Goal: Task Accomplishment & Management: Manage account settings

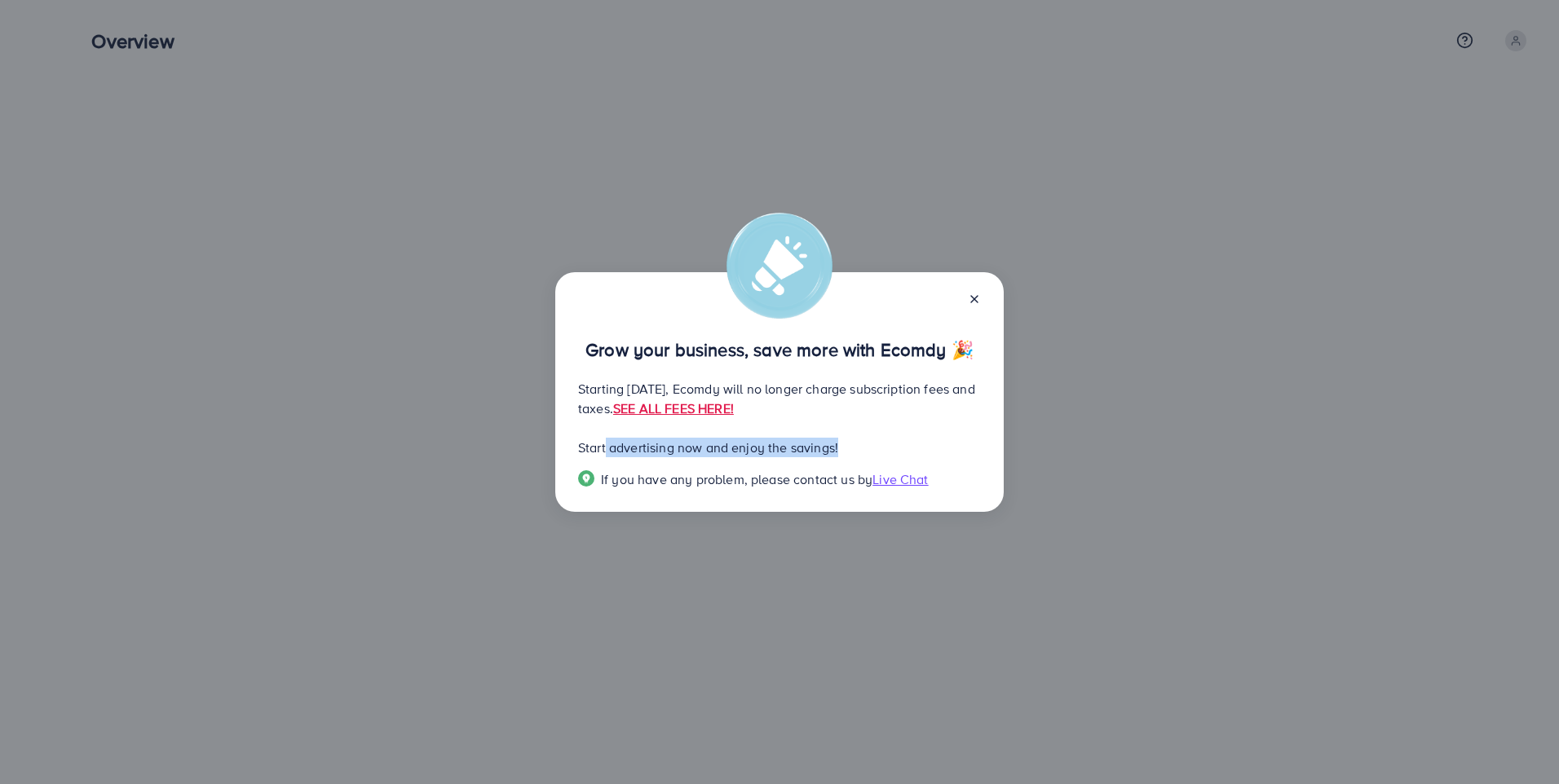
drag, startPoint x: 607, startPoint y: 448, endPoint x: 839, endPoint y: 448, distance: 232.0
click at [839, 448] on p "Start advertising now and enjoy the savings!" at bounding box center [780, 447] width 403 height 20
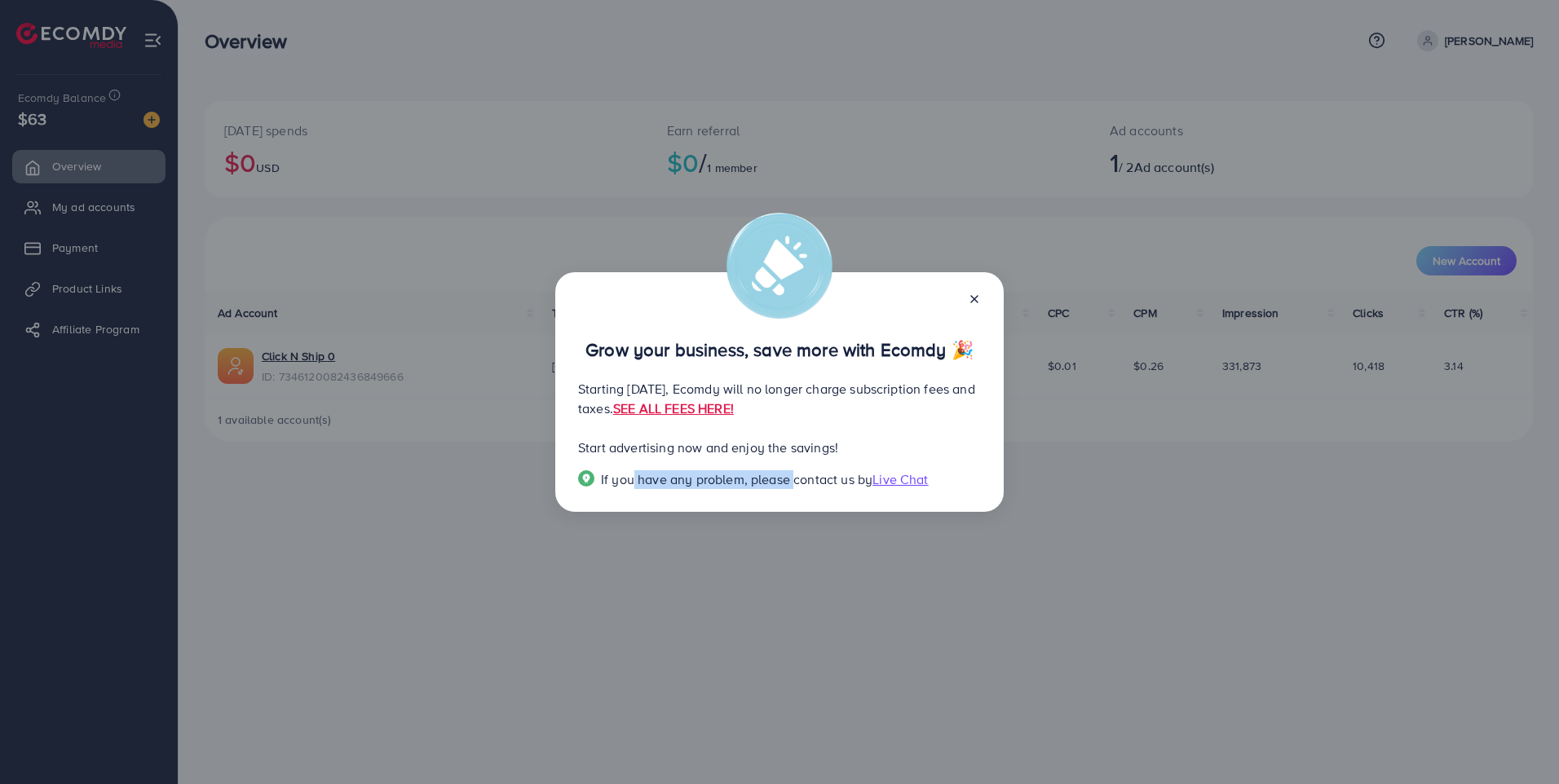
drag, startPoint x: 628, startPoint y: 478, endPoint x: 791, endPoint y: 481, distance: 163.0
click at [791, 481] on span "If you have any problem, please contact us by" at bounding box center [737, 479] width 272 height 18
drag, startPoint x: 791, startPoint y: 481, endPoint x: 972, endPoint y: 423, distance: 190.1
click at [972, 423] on div "Grow your business, save more with Ecomdy 🎉 Starting [DATE], Ecomdy will no lon…" at bounding box center [780, 391] width 448 height 239
click at [734, 412] on link "SEE ALL FEES HERE!" at bounding box center [674, 408] width 120 height 18
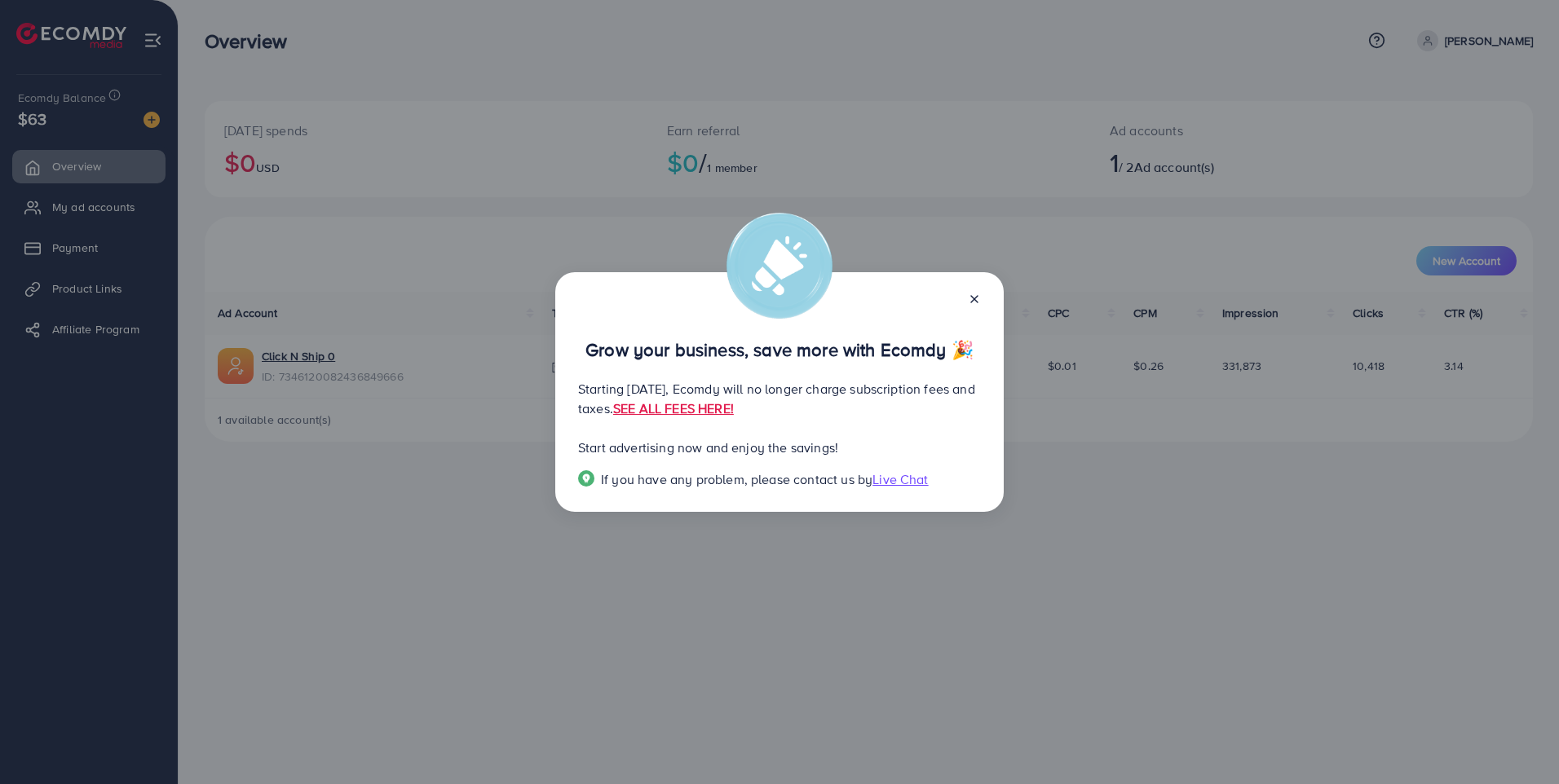
click at [976, 297] on icon at bounding box center [974, 299] width 13 height 13
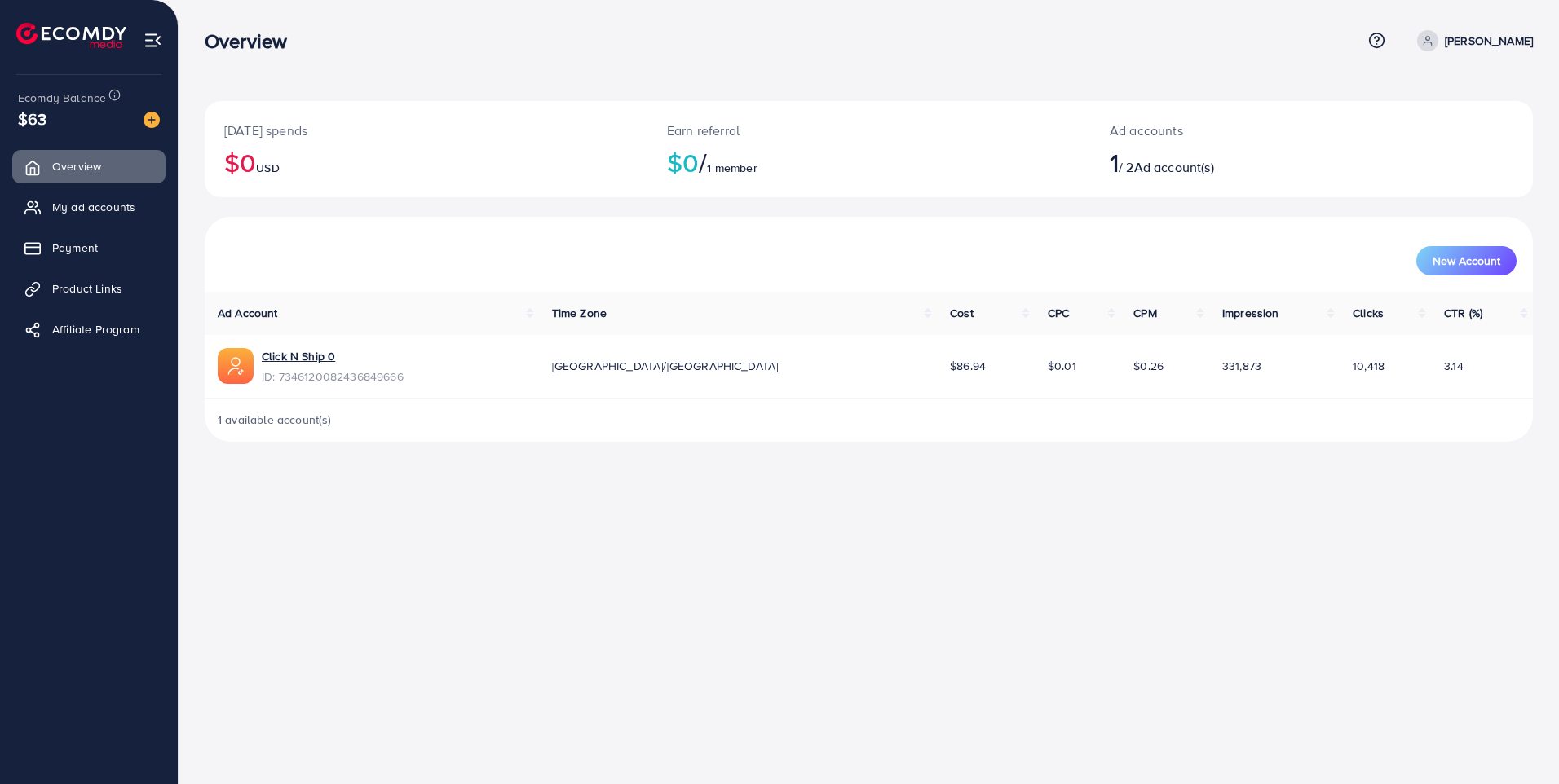
click at [243, 160] on h2 "$0 USD" at bounding box center [426, 162] width 404 height 31
click at [675, 176] on h2 "$0 / 1 member" at bounding box center [868, 162] width 404 height 31
click at [93, 243] on span "Payment" at bounding box center [79, 247] width 46 height 16
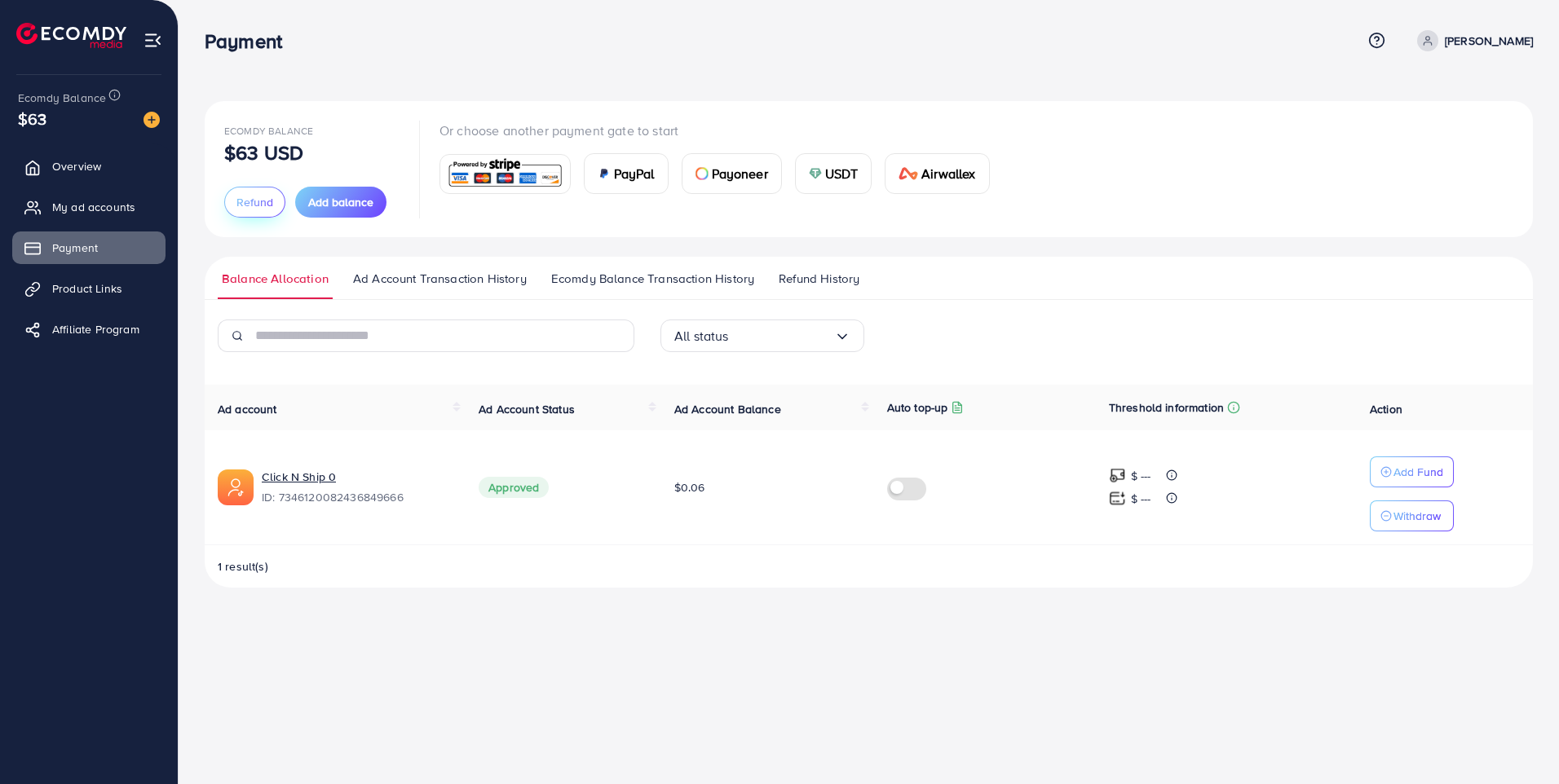
click at [257, 198] on span "Refund" at bounding box center [255, 201] width 36 height 16
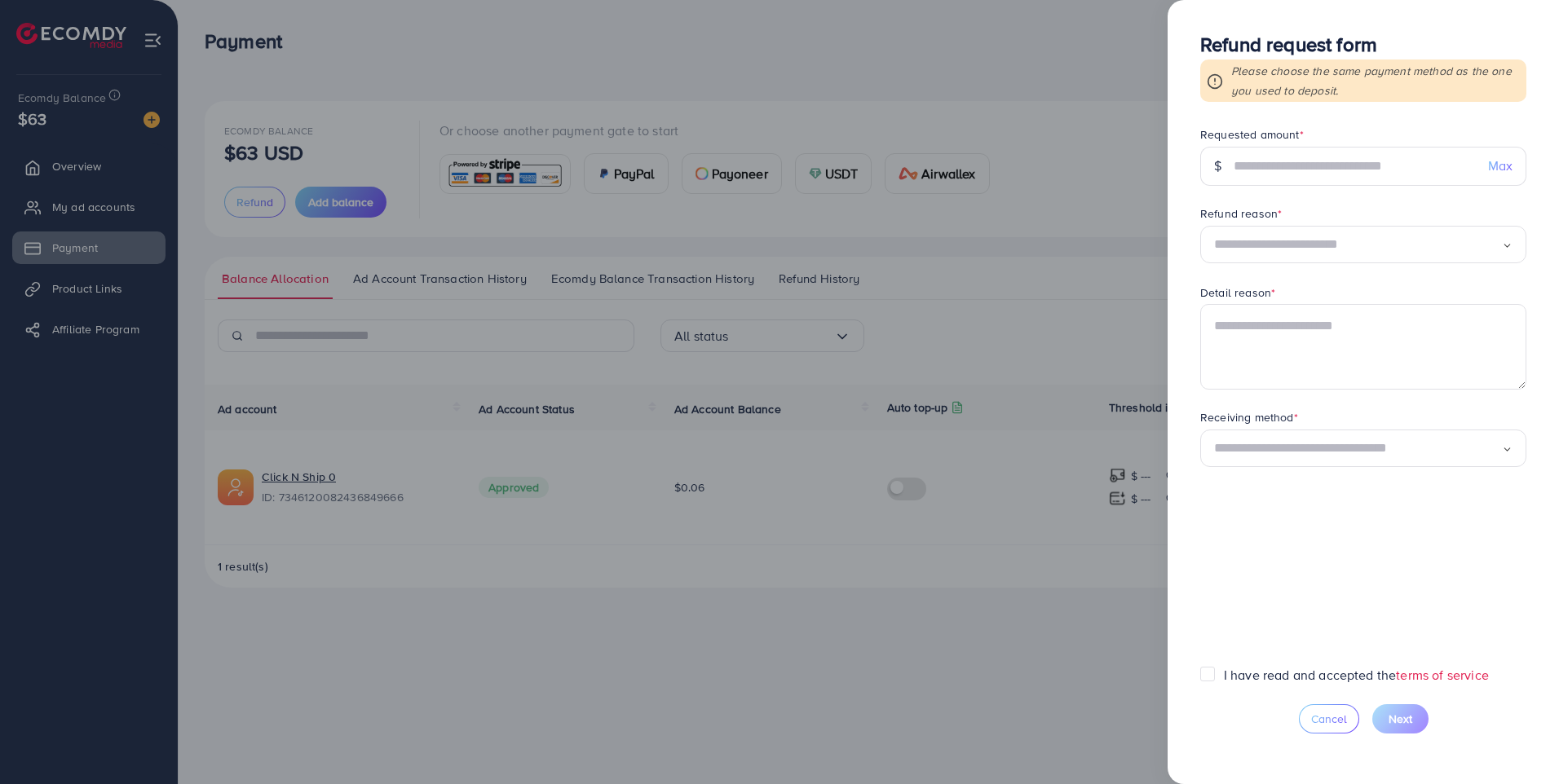
click at [1497, 170] on span "Max" at bounding box center [1500, 166] width 25 height 19
type input "**"
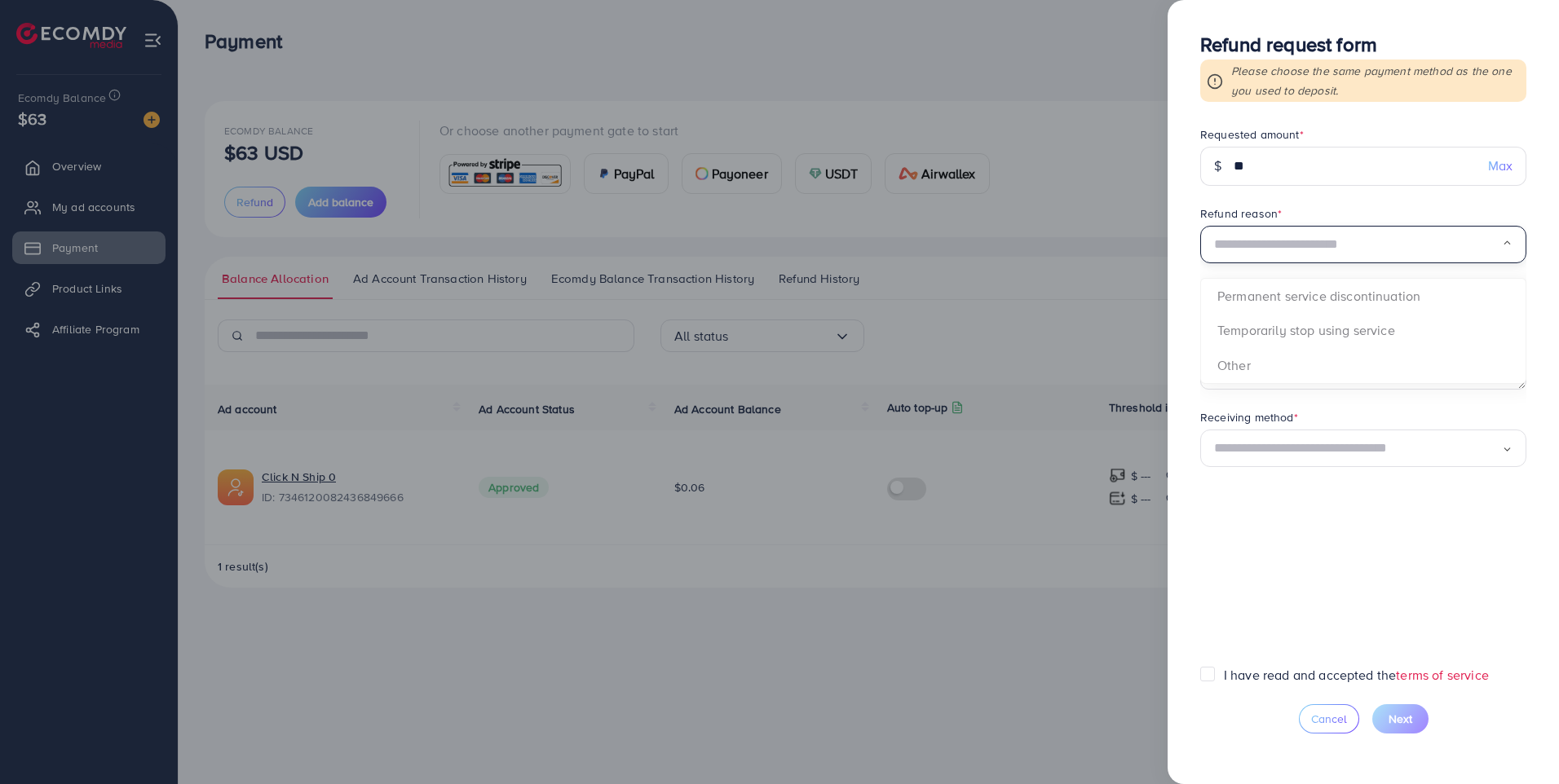
click at [1482, 248] on input "Search for option" at bounding box center [1358, 245] width 288 height 25
click at [1459, 324] on form "Requested amount * $ ** Max Refund reason * Temporarily stop using service Load…" at bounding box center [1363, 396] width 326 height 540
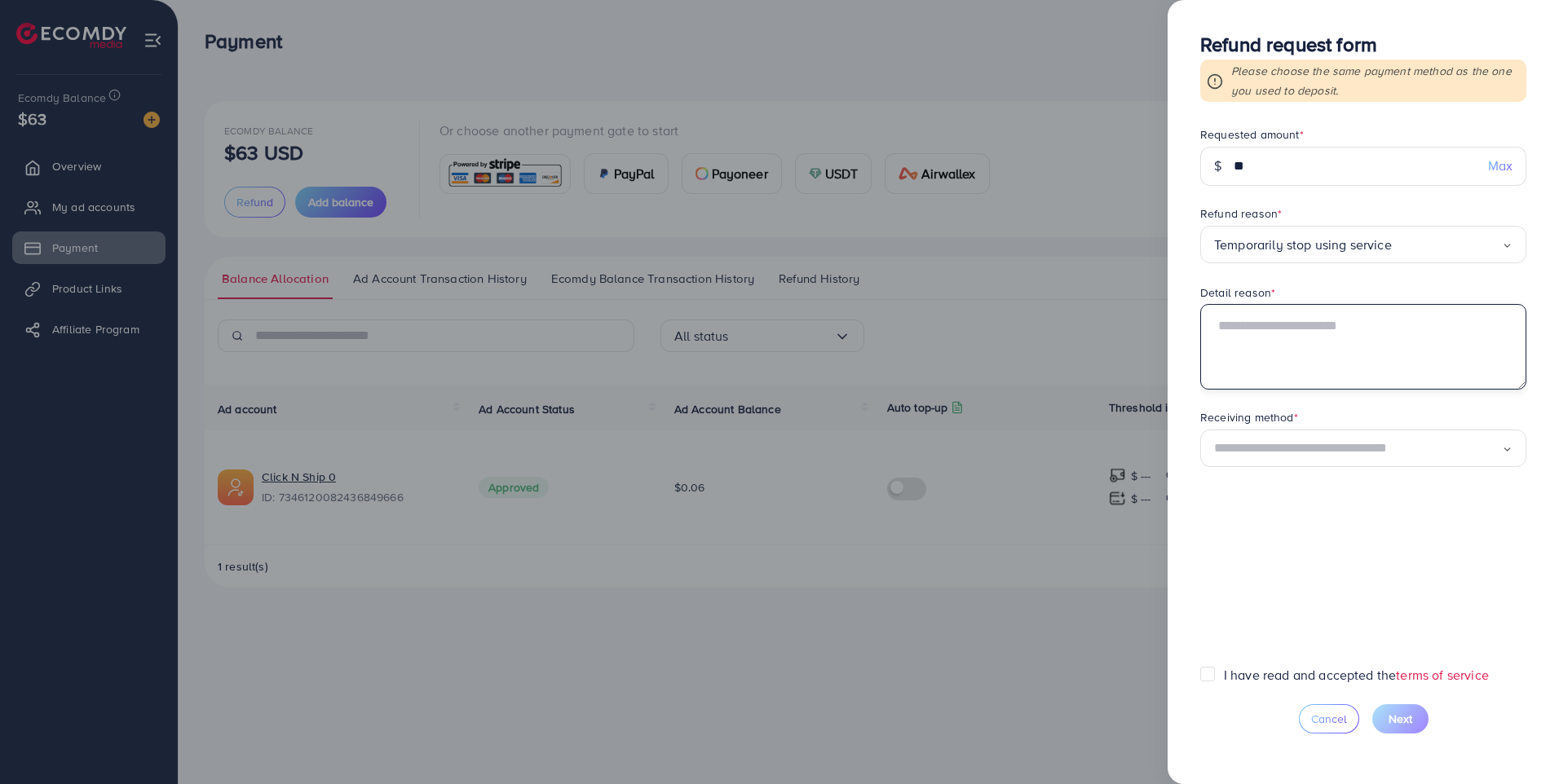
click at [1459, 324] on textarea at bounding box center [1363, 346] width 326 height 85
type textarea "**********"
click at [1430, 447] on input "Search for option" at bounding box center [1358, 448] width 288 height 25
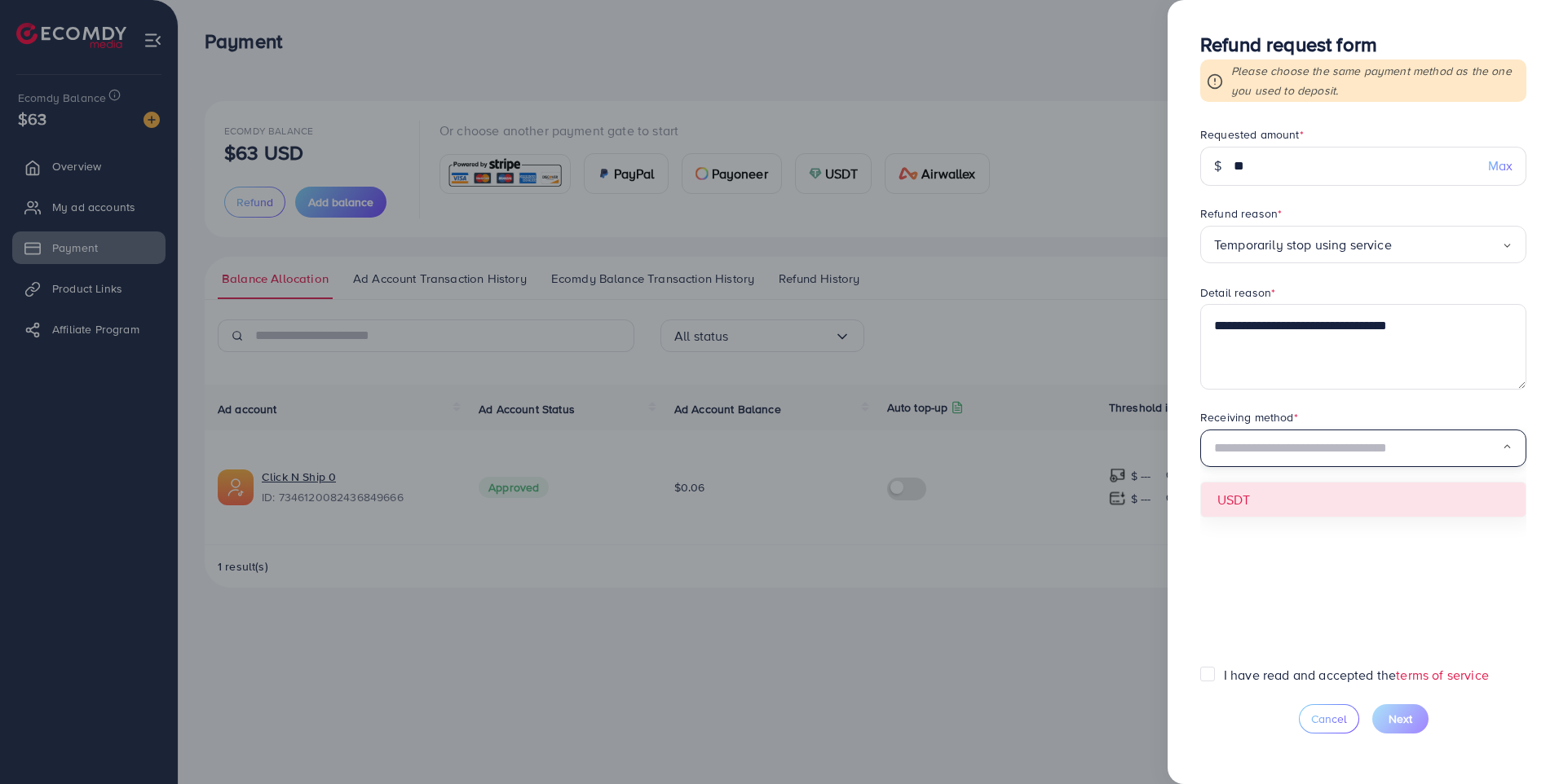
click at [1383, 490] on form "**********" at bounding box center [1363, 396] width 326 height 540
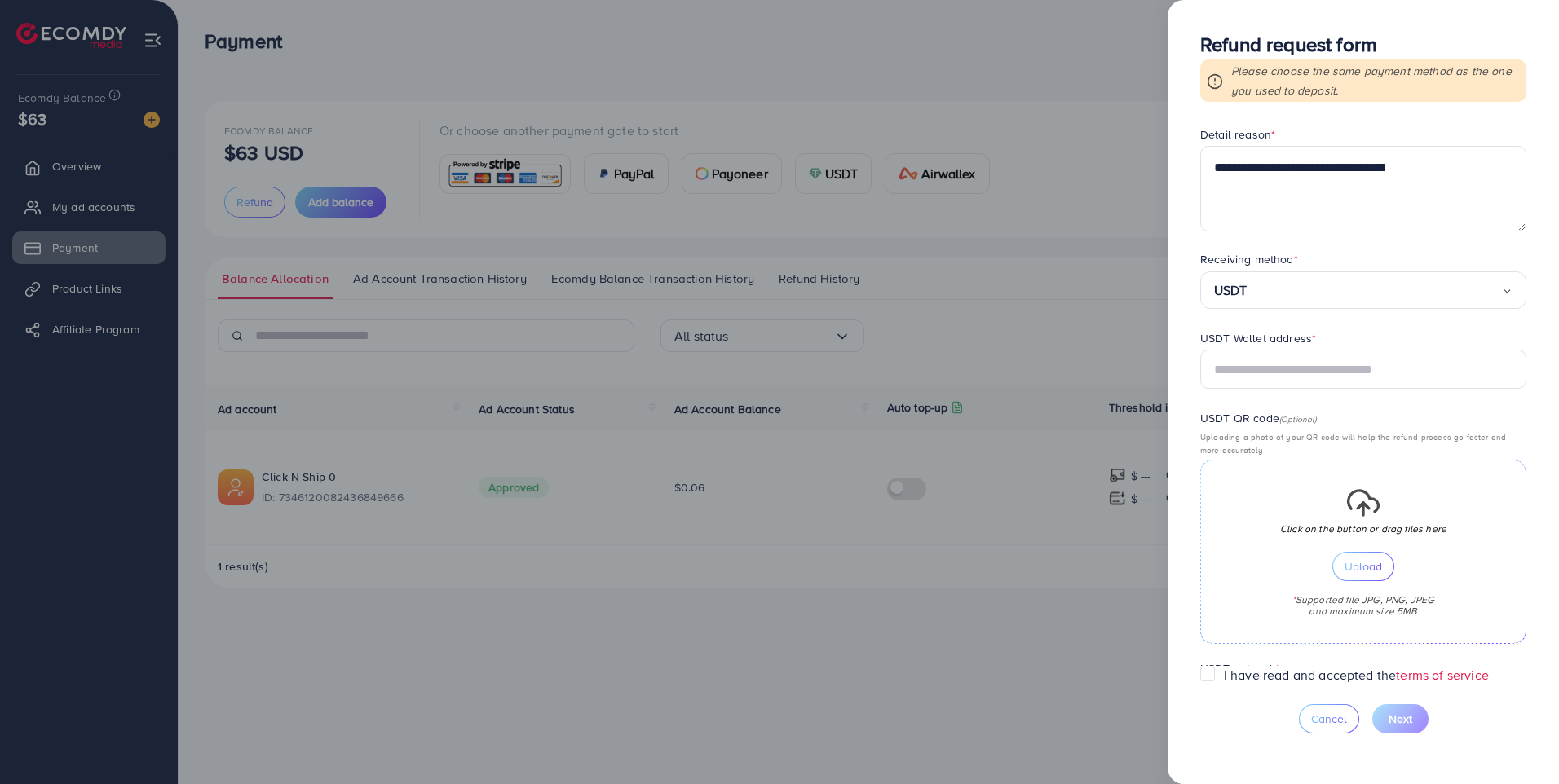
scroll to position [232, 0]
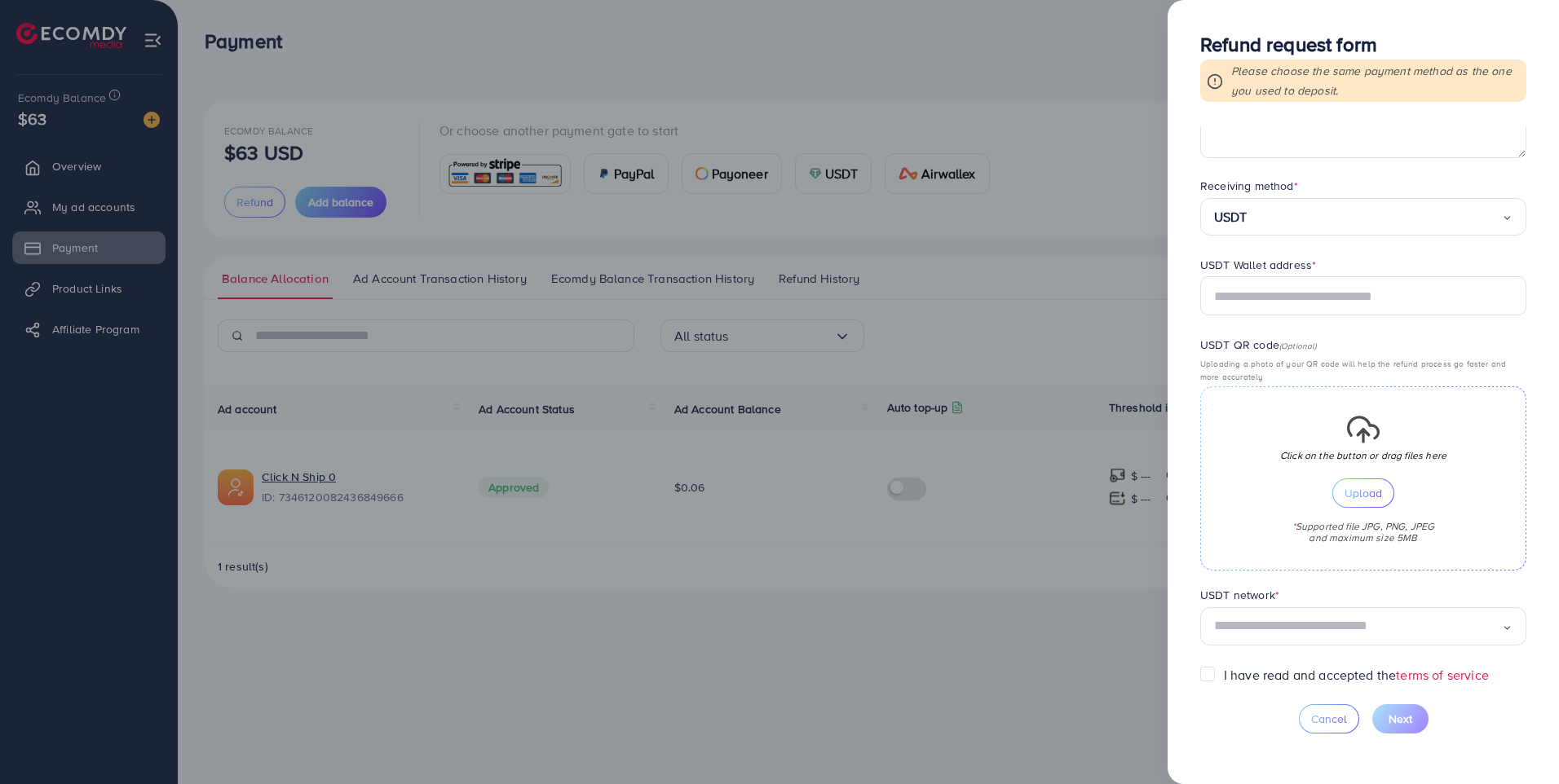
click at [1283, 629] on input "Search for option" at bounding box center [1358, 626] width 288 height 25
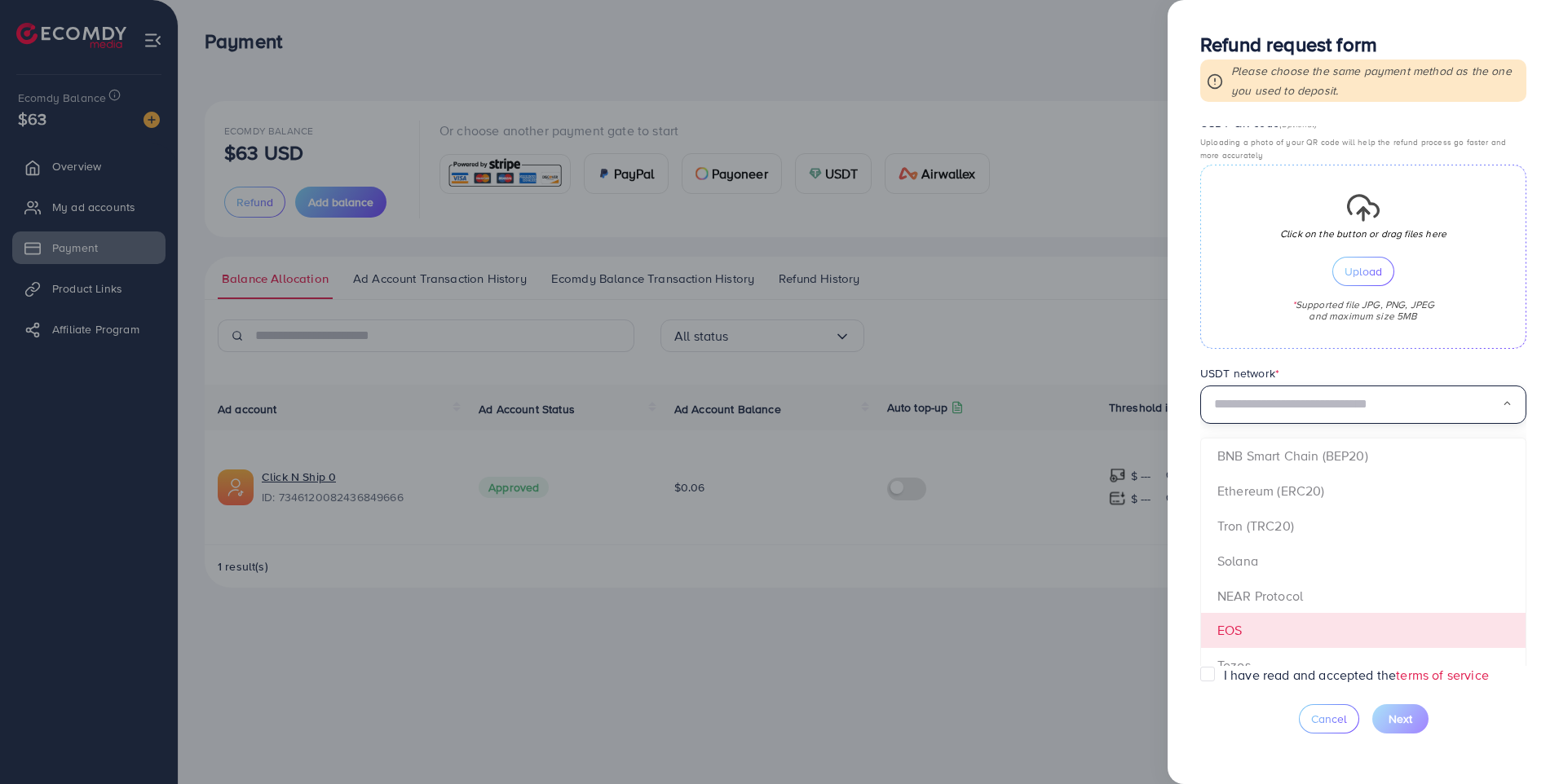
scroll to position [476, 0]
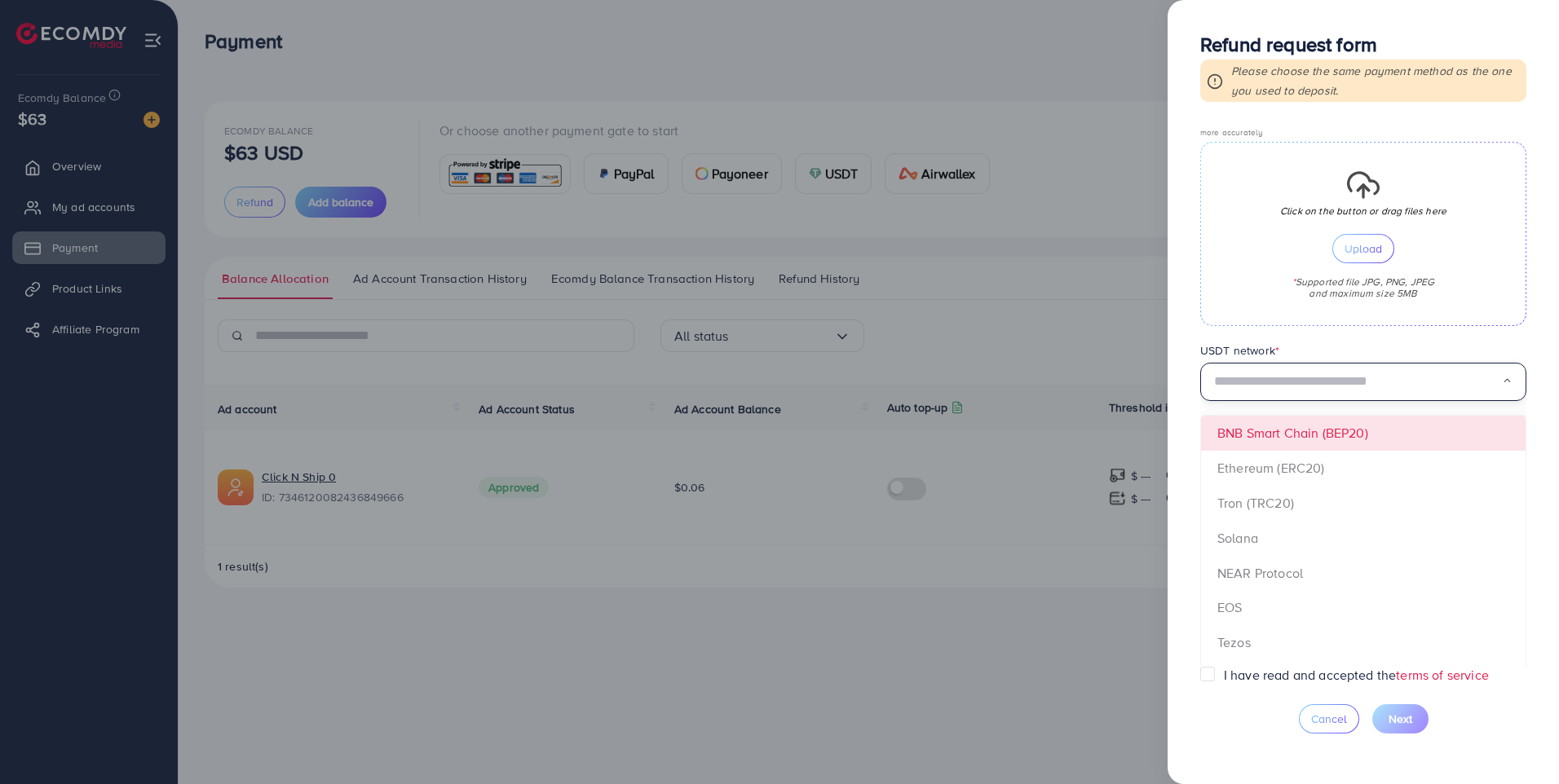
click at [1368, 376] on input "Search for option" at bounding box center [1358, 382] width 288 height 25
click at [1370, 382] on input "Search for option" at bounding box center [1358, 382] width 288 height 25
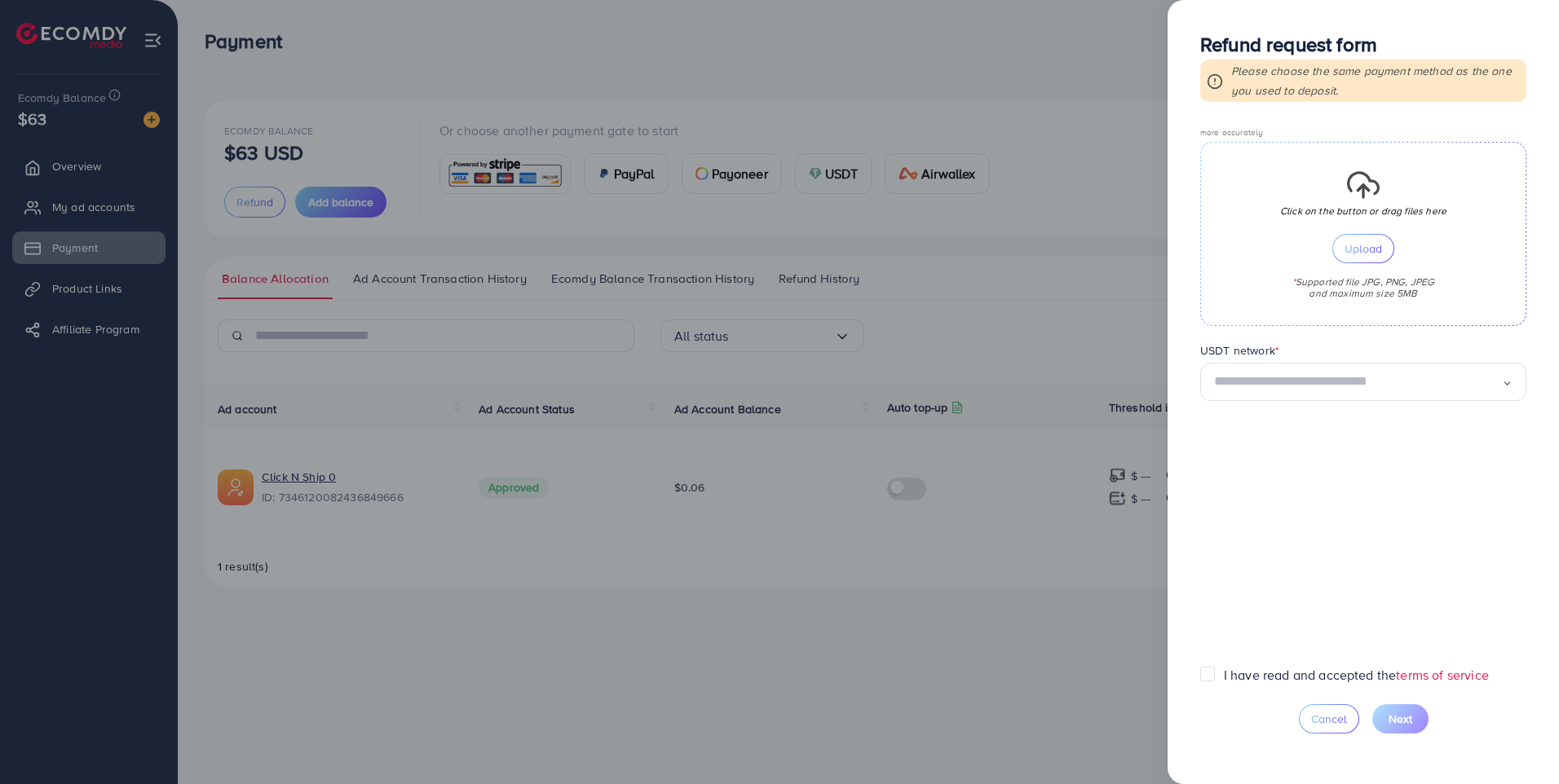
click at [1504, 382] on icon "Search for option" at bounding box center [1507, 382] width 10 height 10
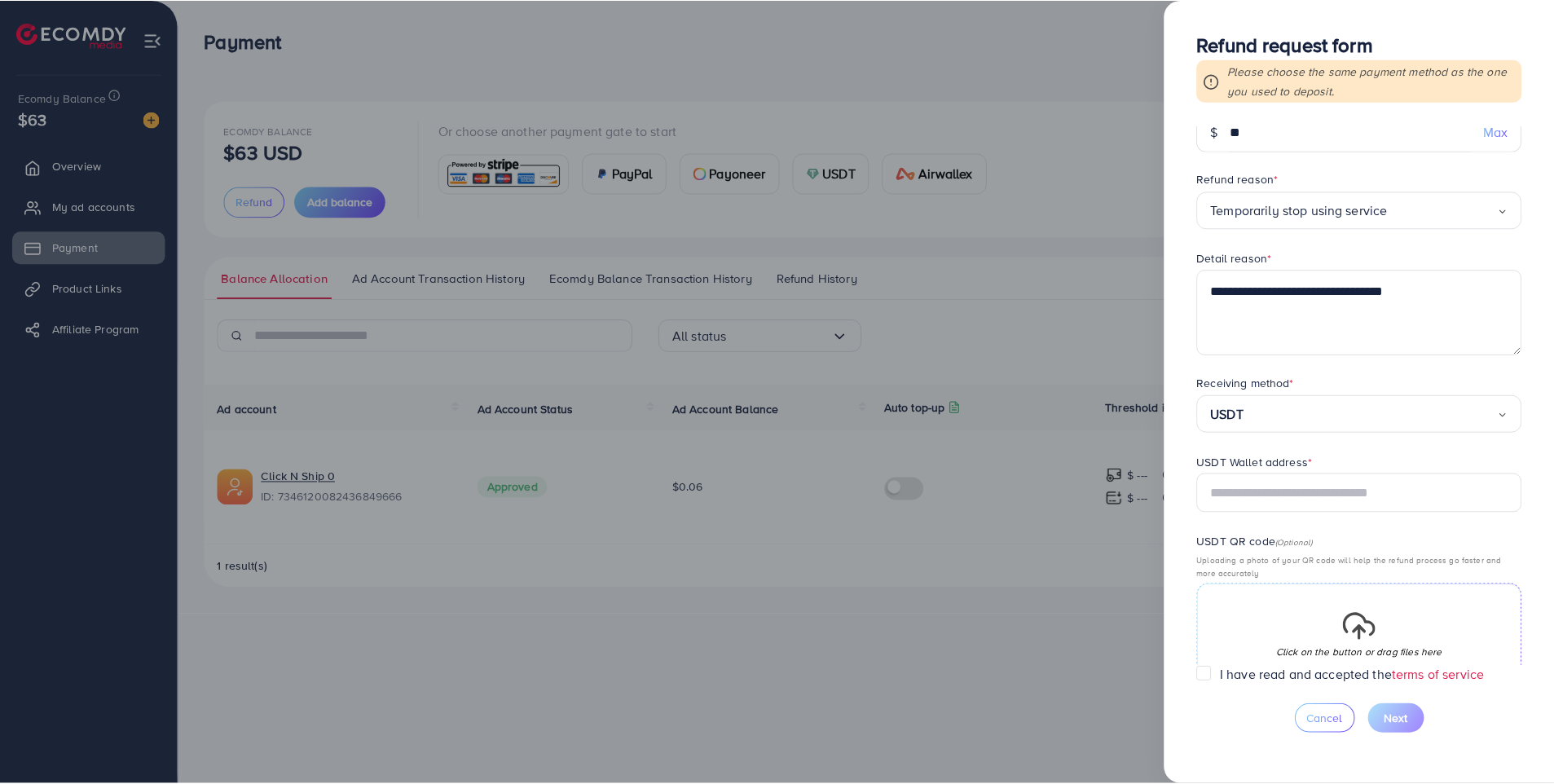
scroll to position [0, 0]
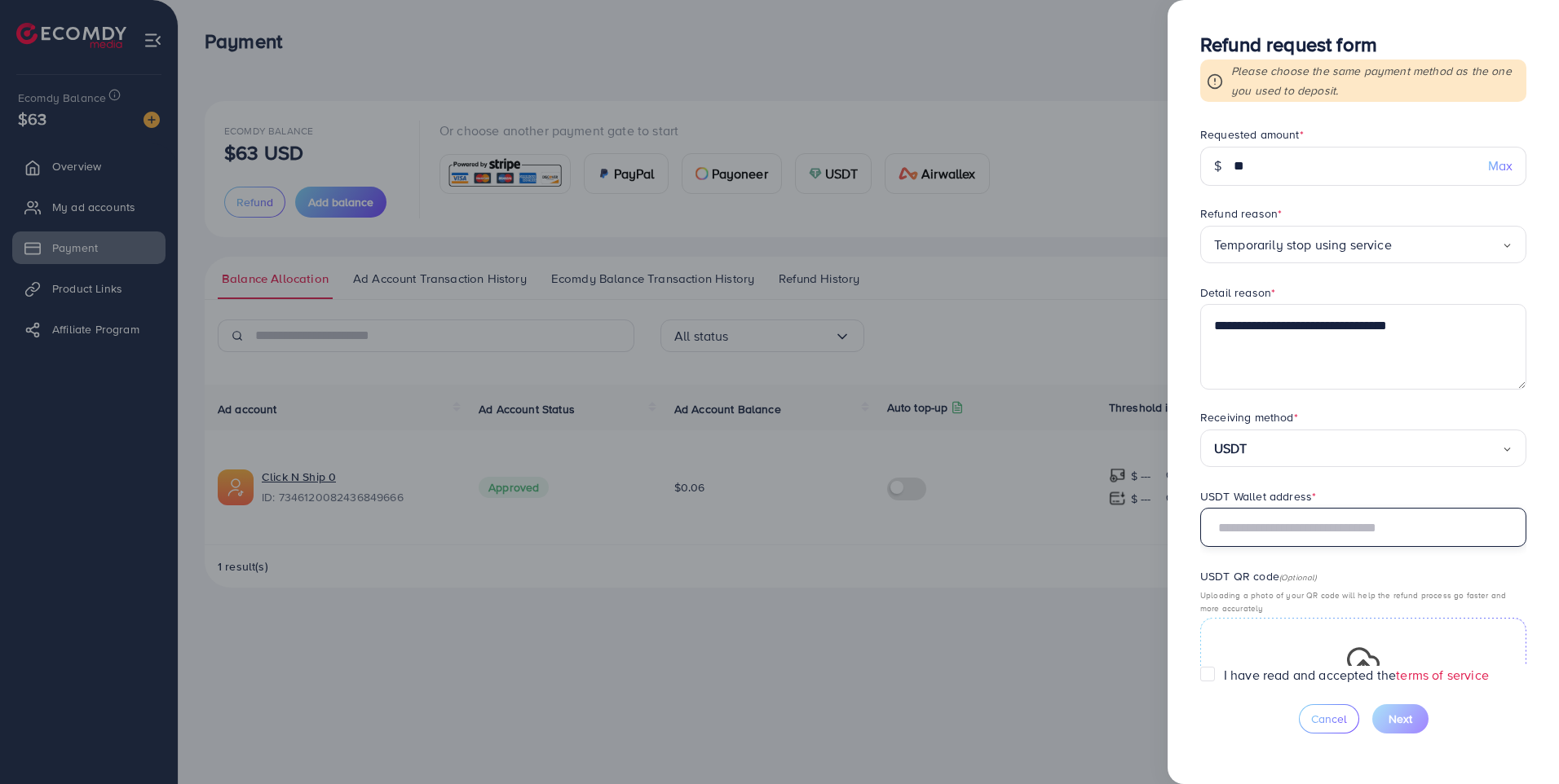
click at [1293, 530] on input "text" at bounding box center [1363, 526] width 326 height 39
paste input "**********"
type input "*"
click at [614, 496] on div at bounding box center [780, 392] width 1559 height 784
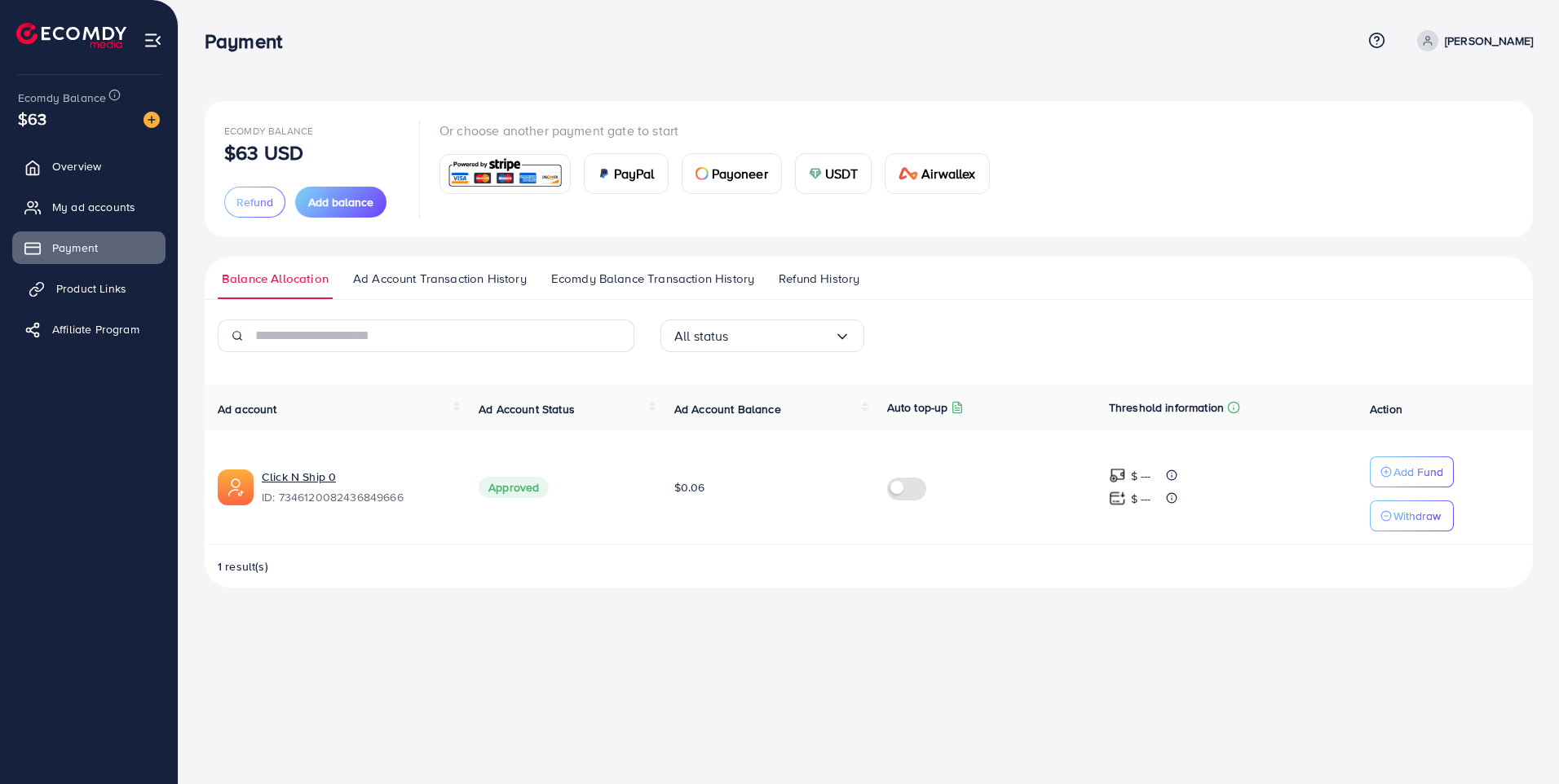
click at [126, 277] on link "Product Links" at bounding box center [89, 288] width 154 height 32
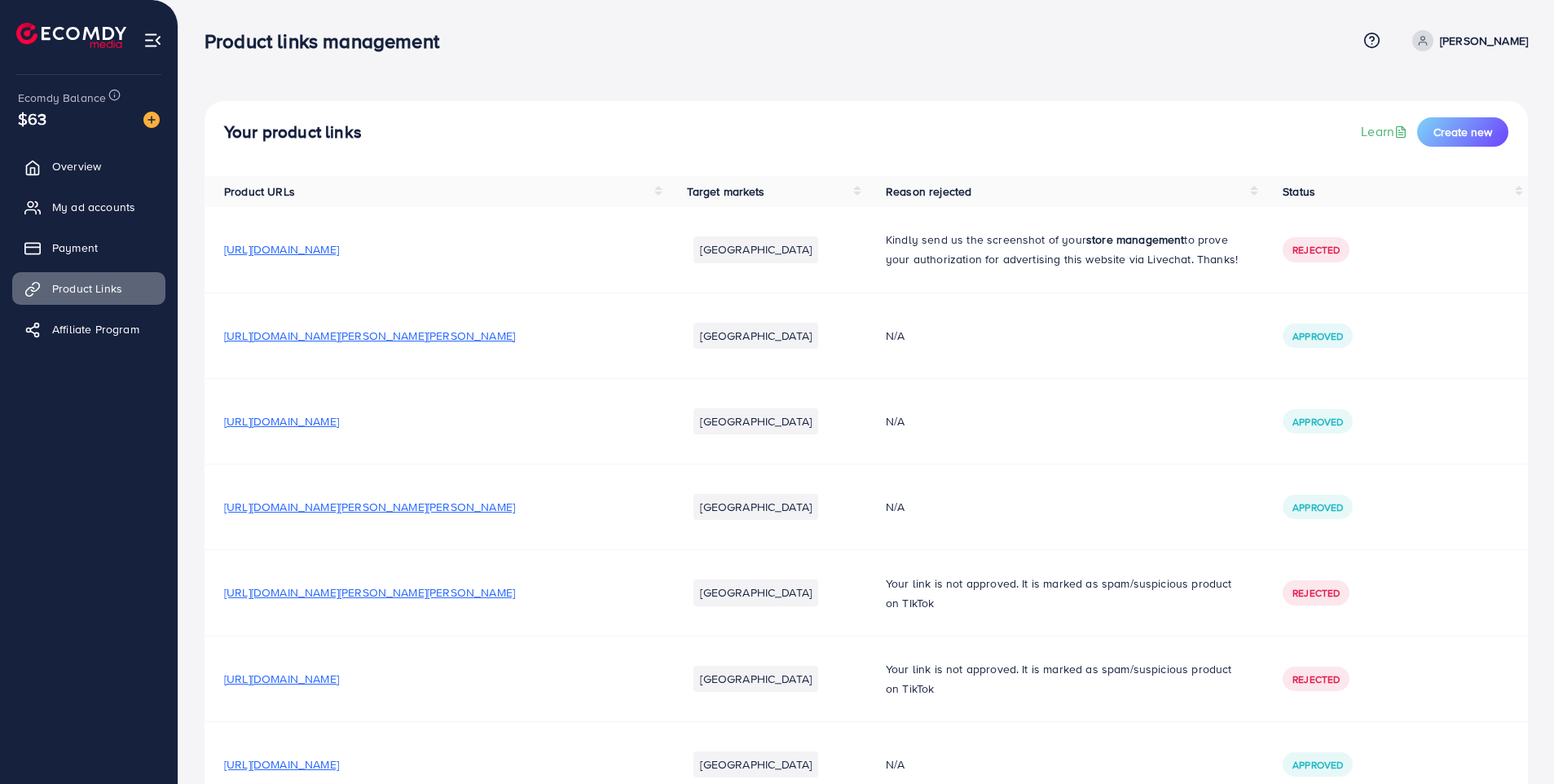
click at [1491, 35] on p "[PERSON_NAME]" at bounding box center [1484, 40] width 88 height 20
click at [1424, 143] on span "Log out" at bounding box center [1431, 134] width 44 height 20
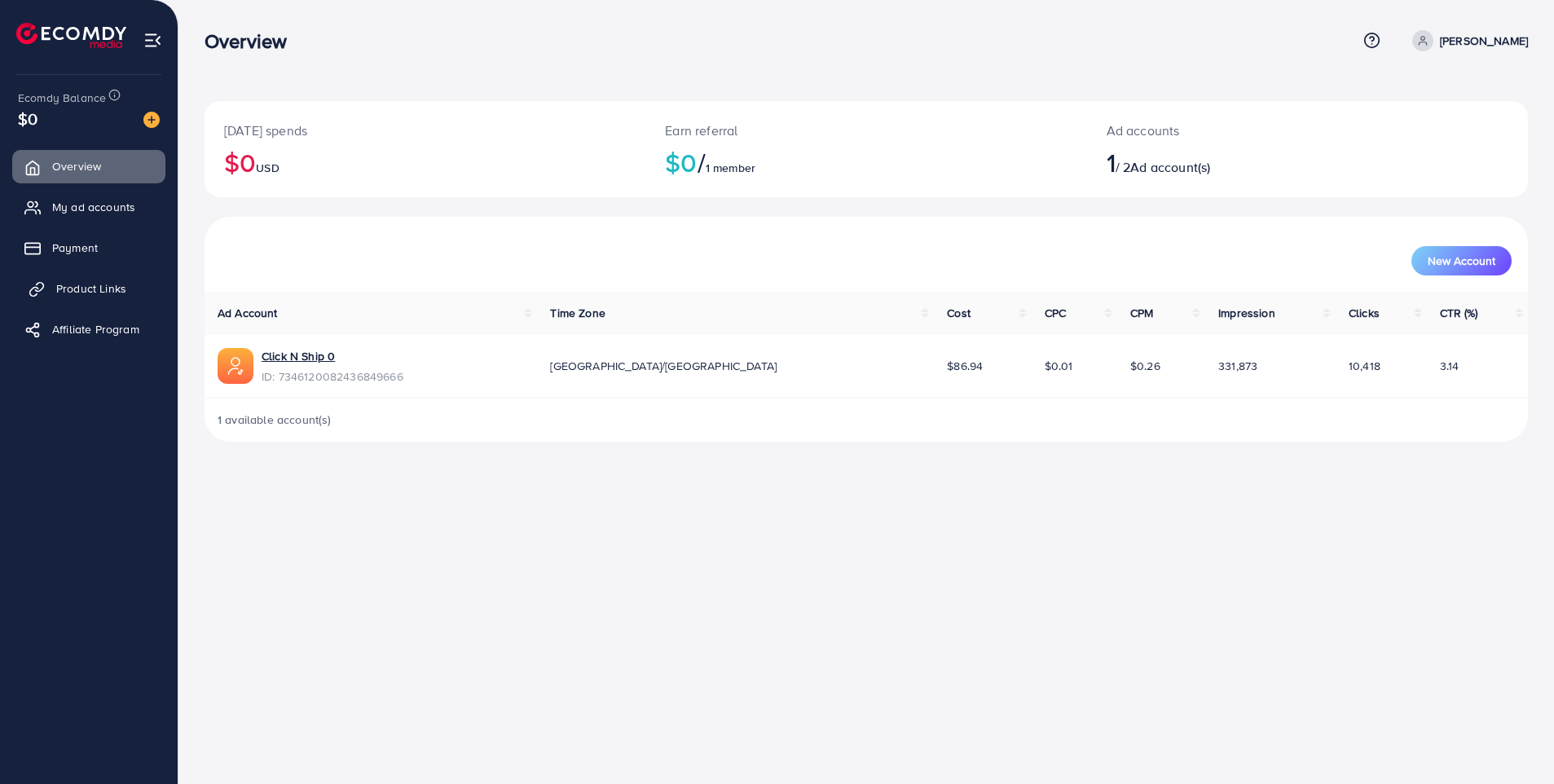
drag, startPoint x: 93, startPoint y: 244, endPoint x: 161, endPoint y: 279, distance: 76.5
click at [93, 244] on span "Payment" at bounding box center [75, 247] width 46 height 16
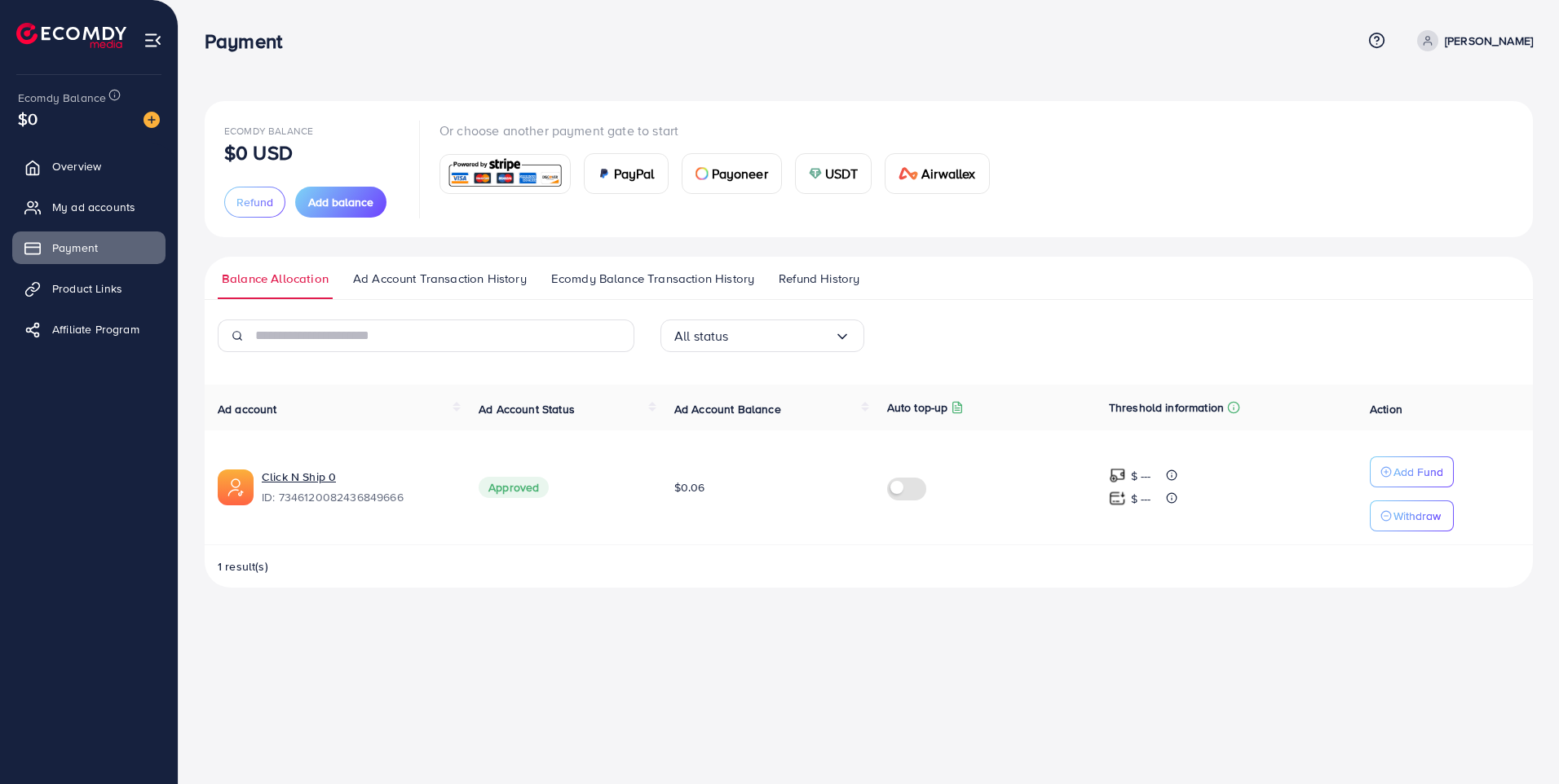
click at [374, 279] on span "Ad Account Transaction History" at bounding box center [440, 279] width 174 height 18
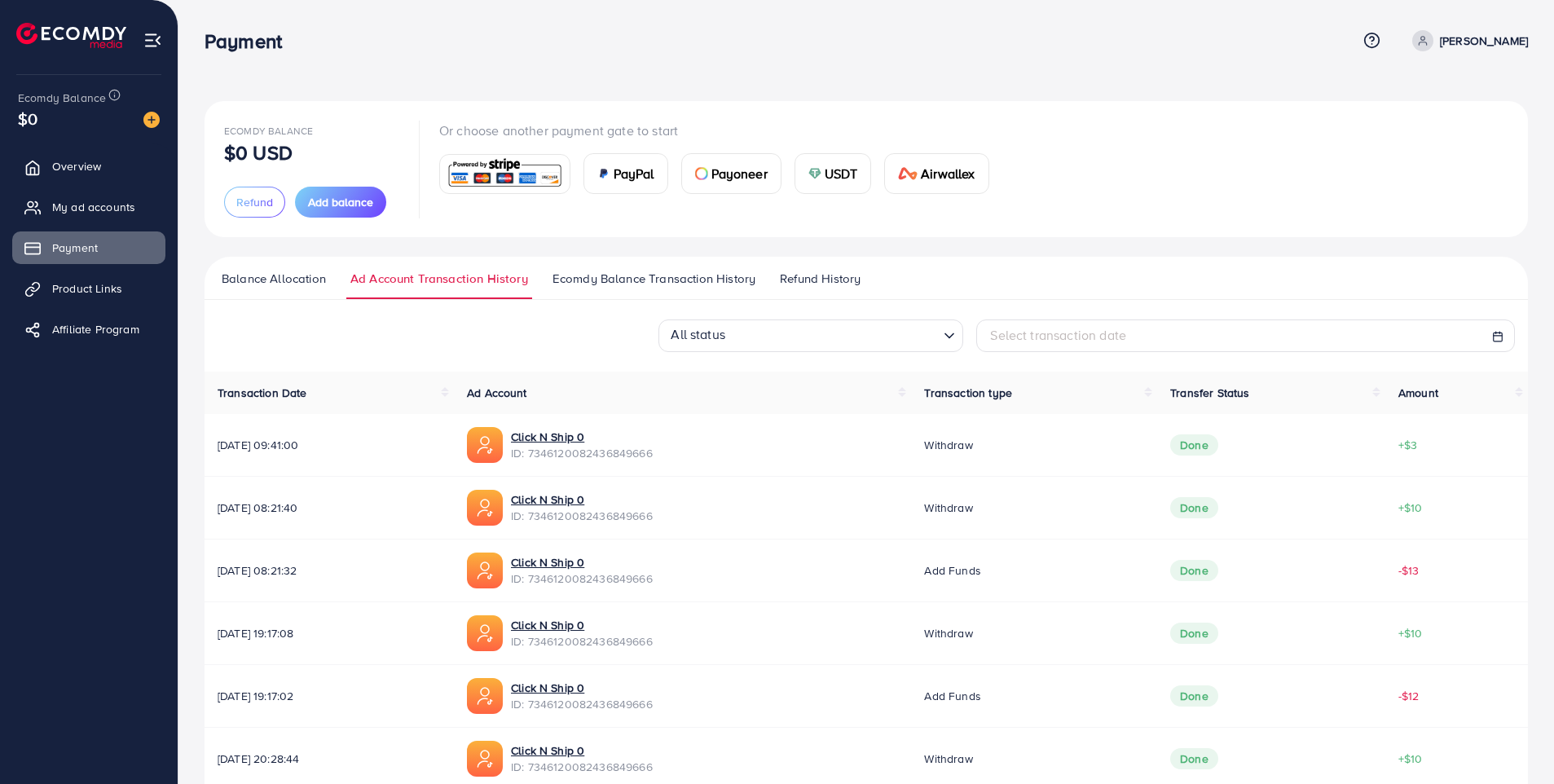
click at [653, 279] on span "Ecomdy Balance Transaction History" at bounding box center [653, 279] width 203 height 18
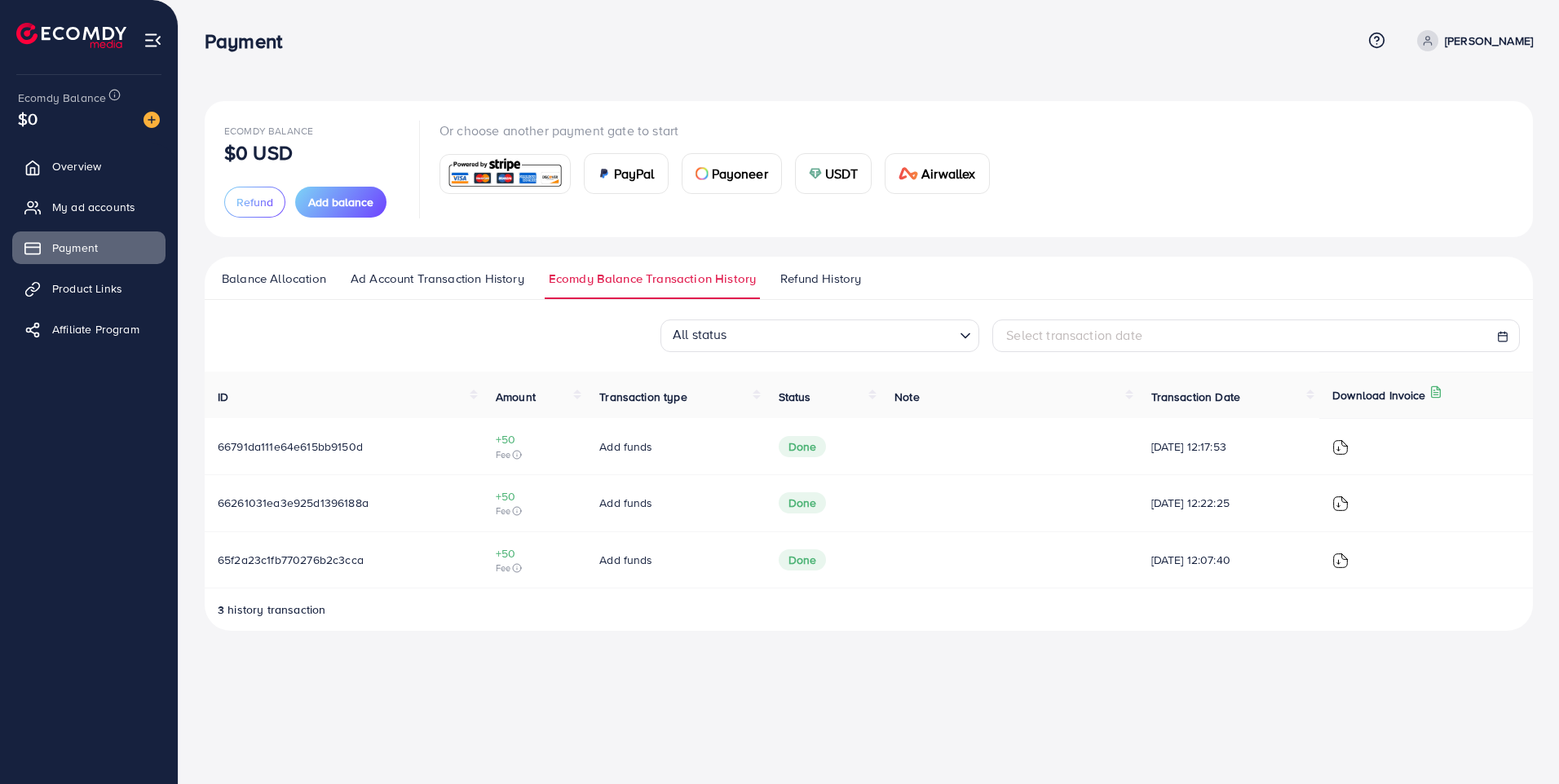
click at [803, 275] on span "Refund History" at bounding box center [821, 279] width 81 height 18
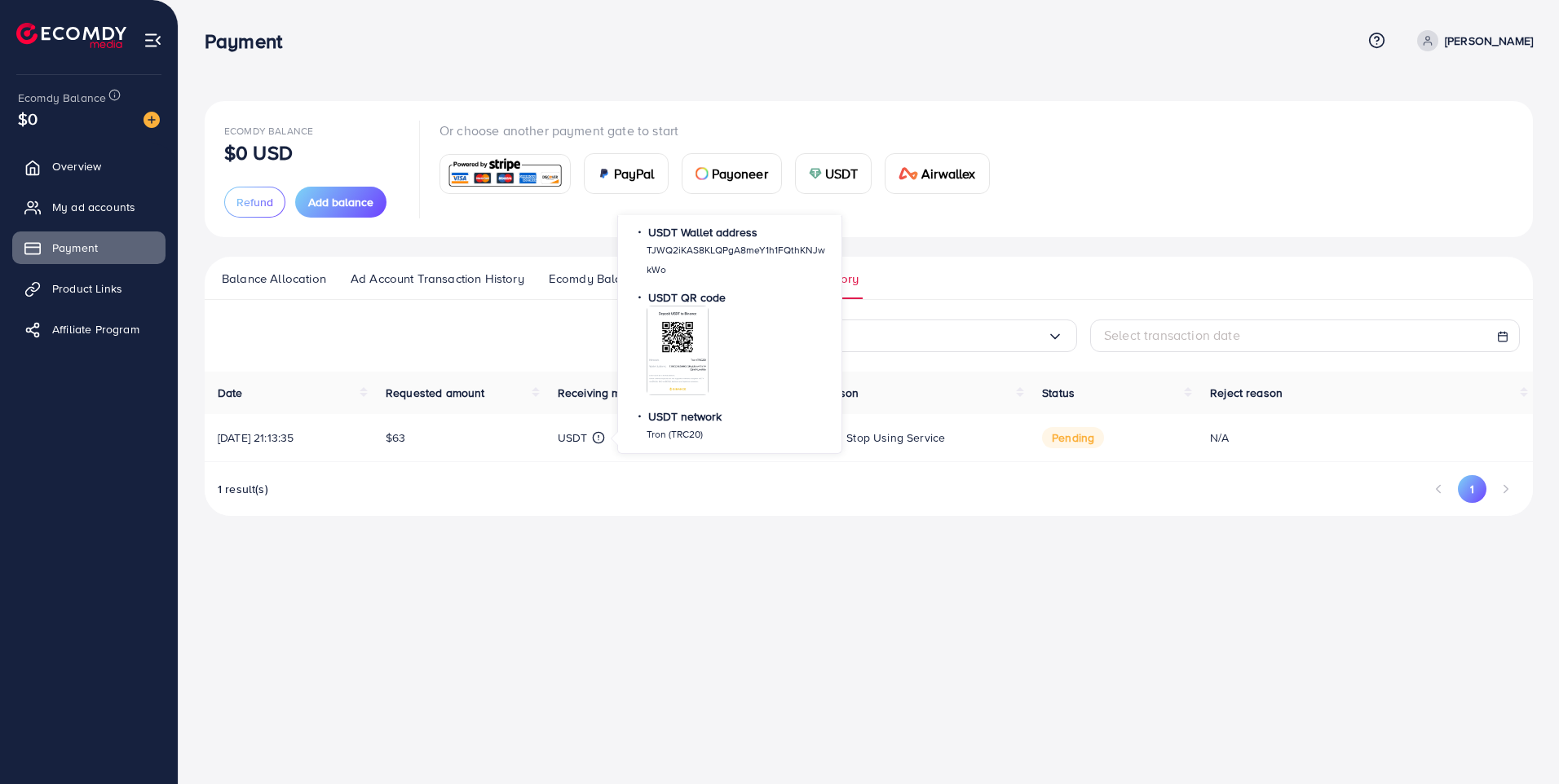
click at [598, 438] on circle at bounding box center [598, 438] width 10 height 10
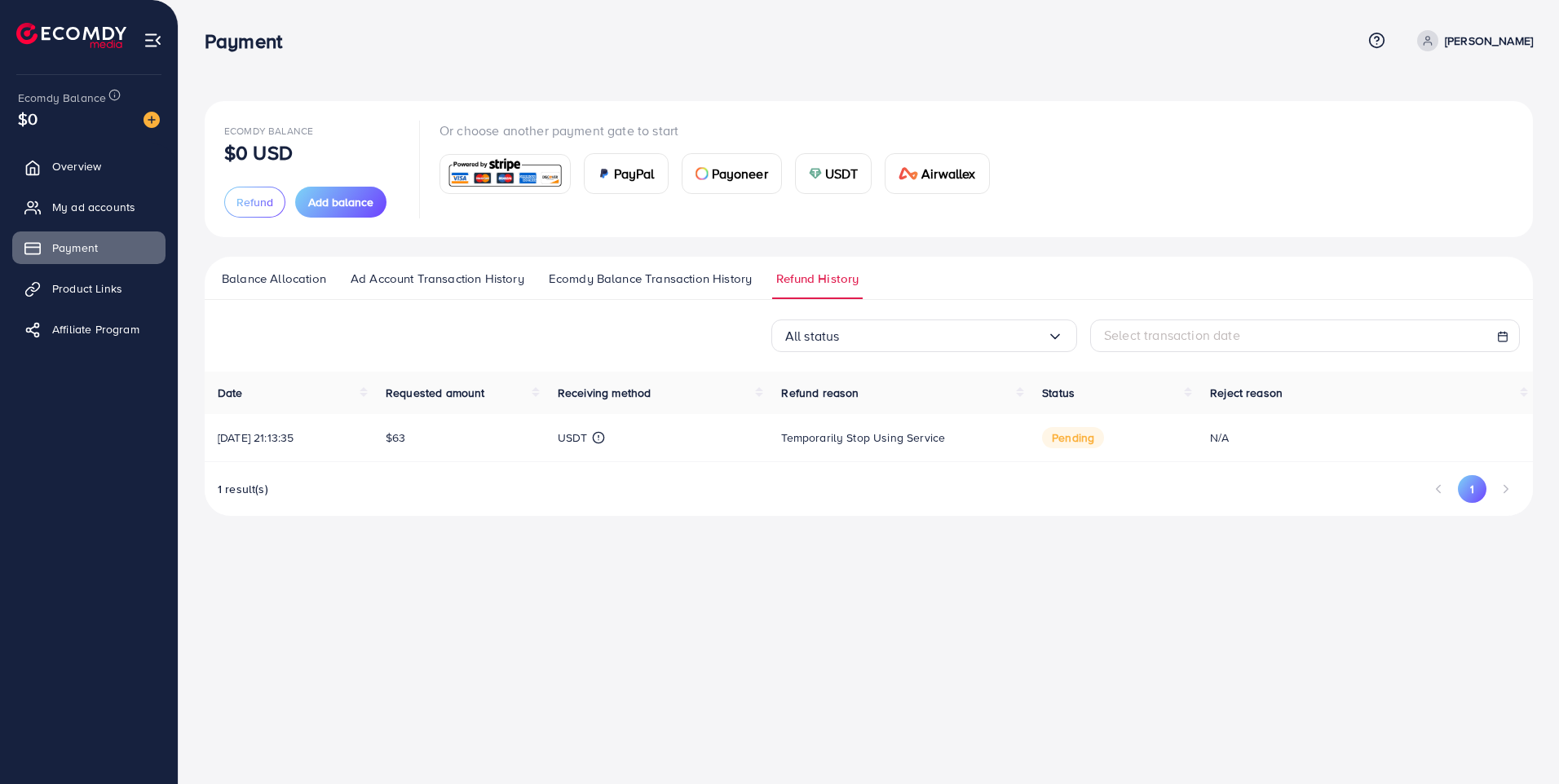
click at [670, 613] on div "Payment Help Center Contact Support Term and policy About Us Malik Ahmed Profil…" at bounding box center [780, 392] width 1559 height 784
